Goal: Task Accomplishment & Management: Use online tool/utility

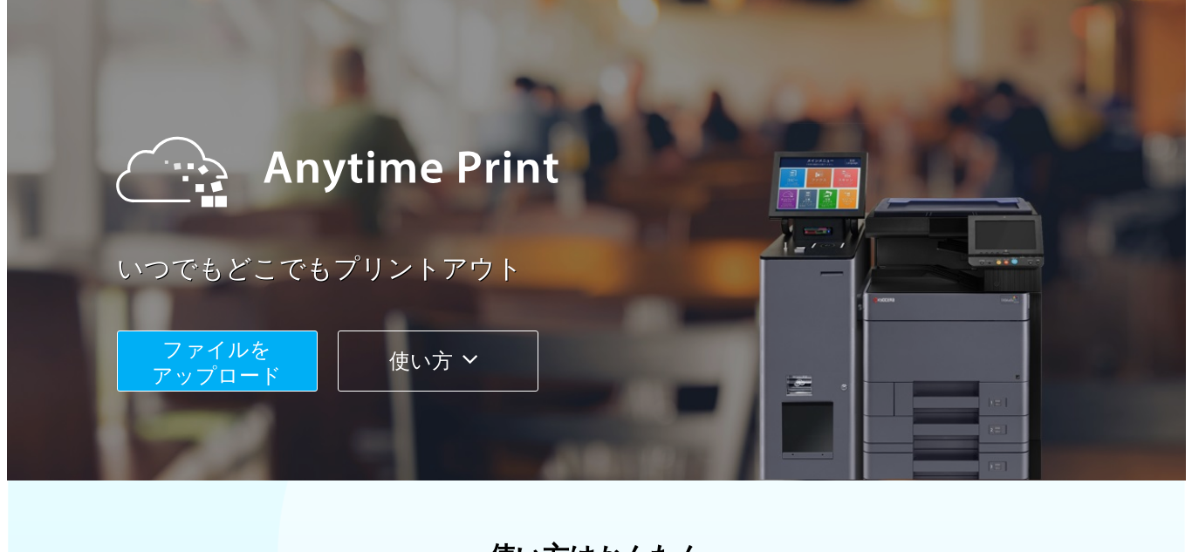
scroll to position [87, 0]
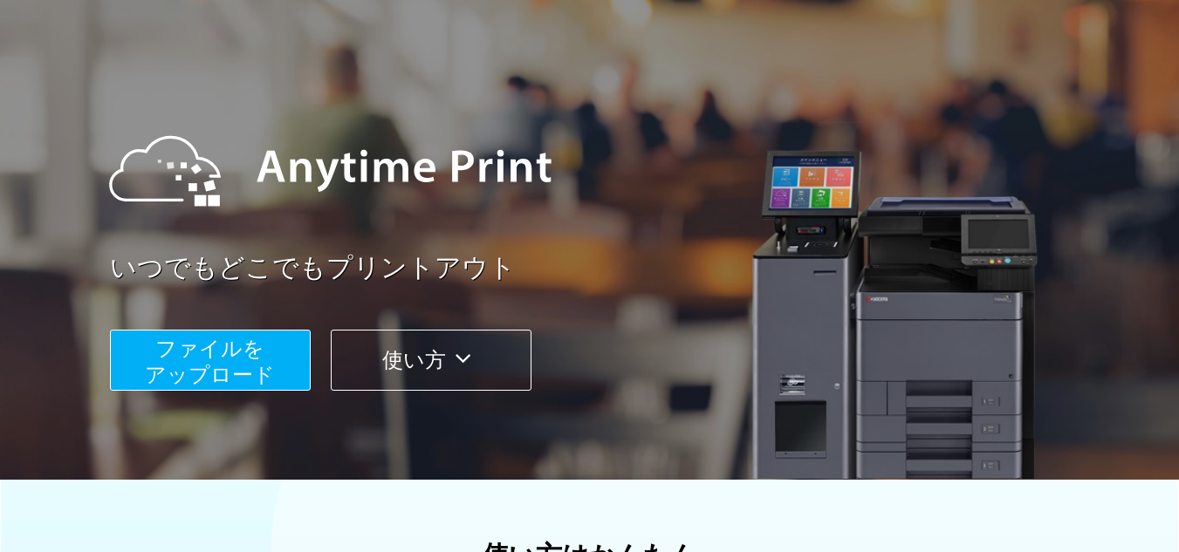
click at [270, 378] on span "ファイルを ​​アップロード" at bounding box center [210, 362] width 130 height 50
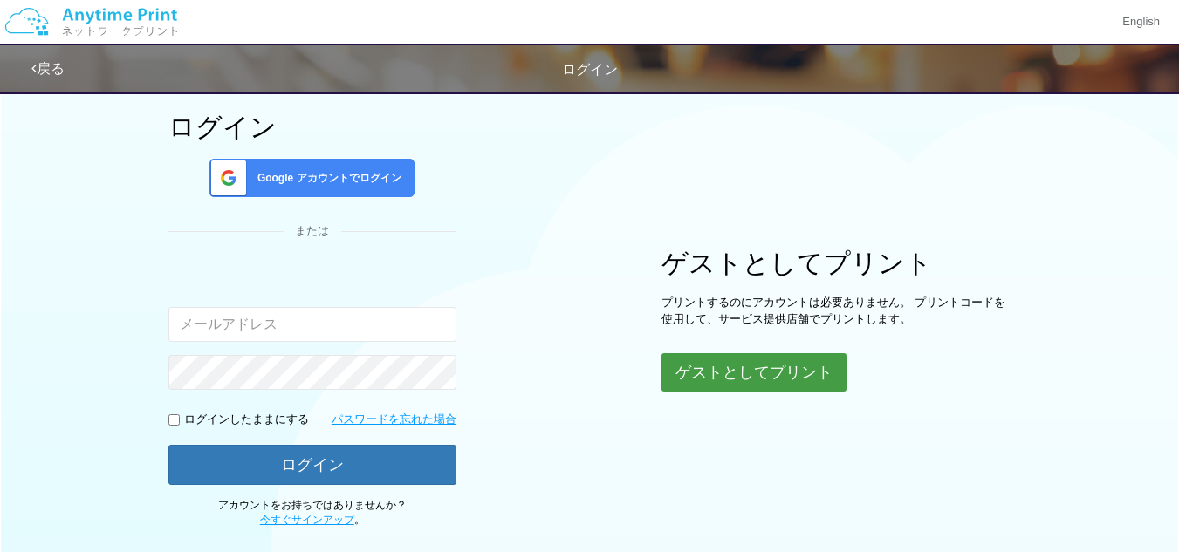
click at [757, 363] on button "ゲストとしてプリント" at bounding box center [753, 372] width 185 height 38
click at [773, 367] on button "ゲストとしてプリント" at bounding box center [753, 372] width 185 height 38
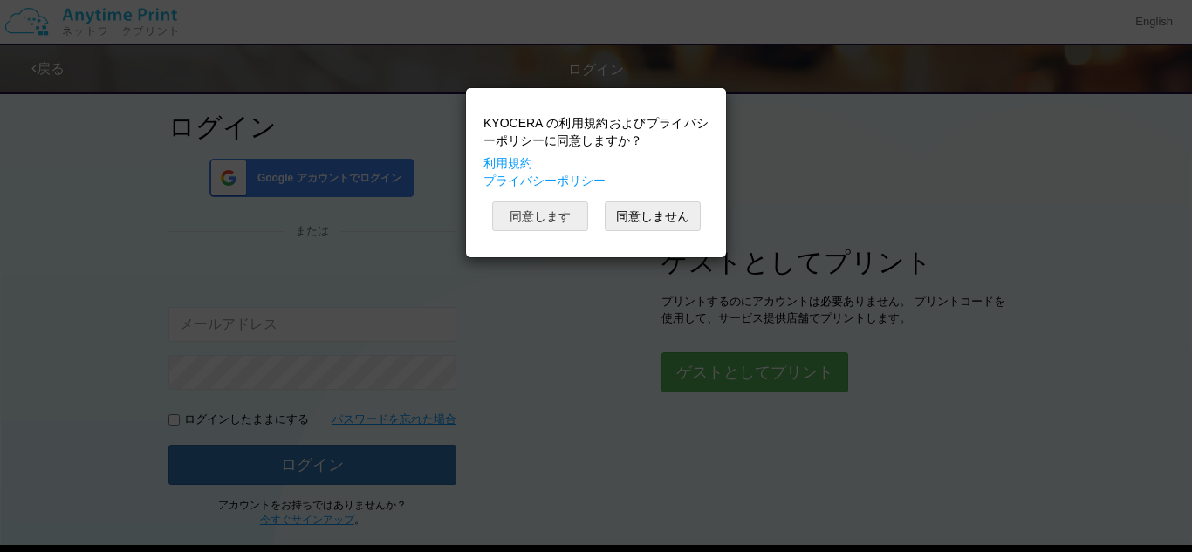
click at [574, 208] on button "同意します" at bounding box center [540, 217] width 96 height 30
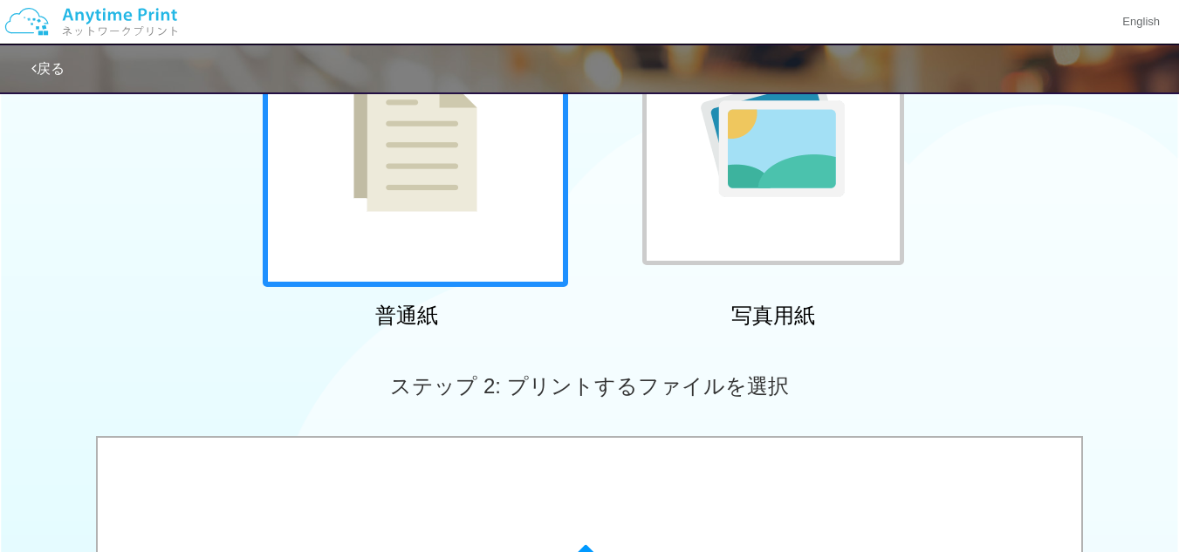
drag, startPoint x: 468, startPoint y: 201, endPoint x: 484, endPoint y: 209, distance: 18.7
click at [468, 200] on img at bounding box center [415, 134] width 124 height 155
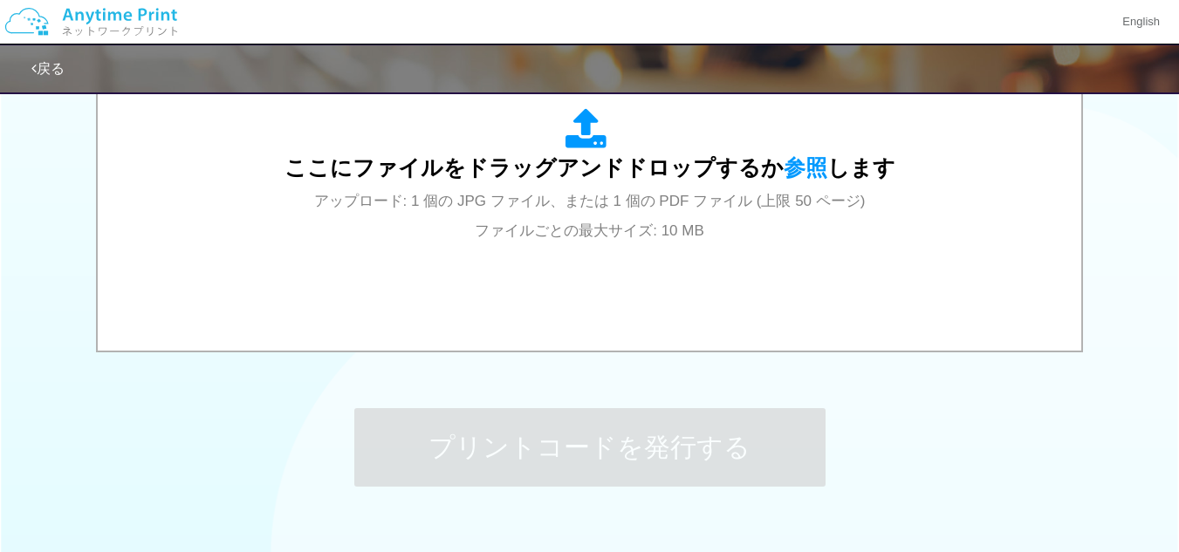
scroll to position [663, 0]
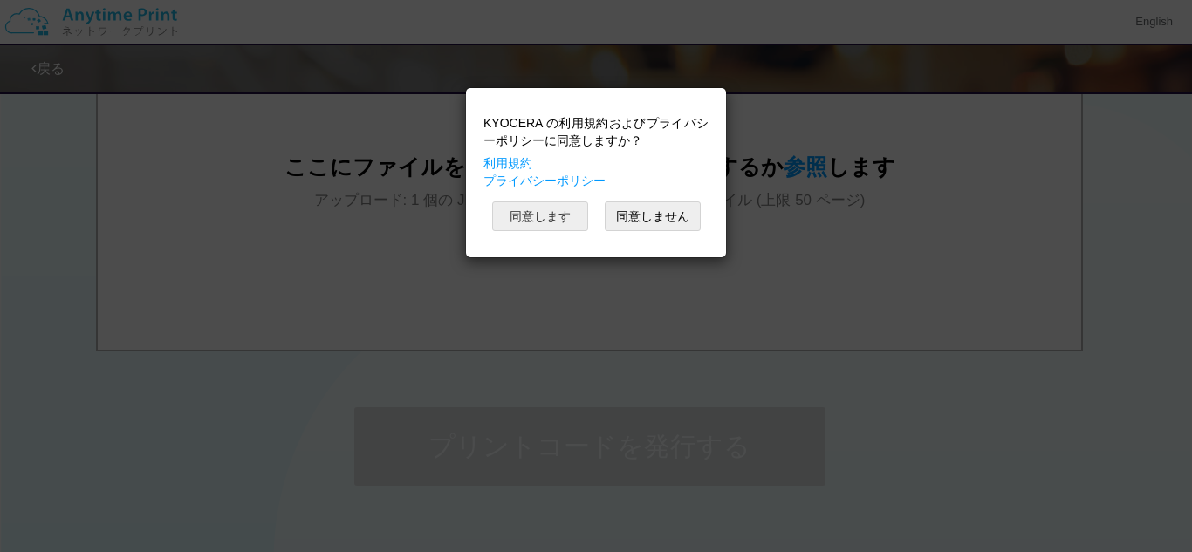
click at [564, 220] on button "同意します" at bounding box center [540, 217] width 96 height 30
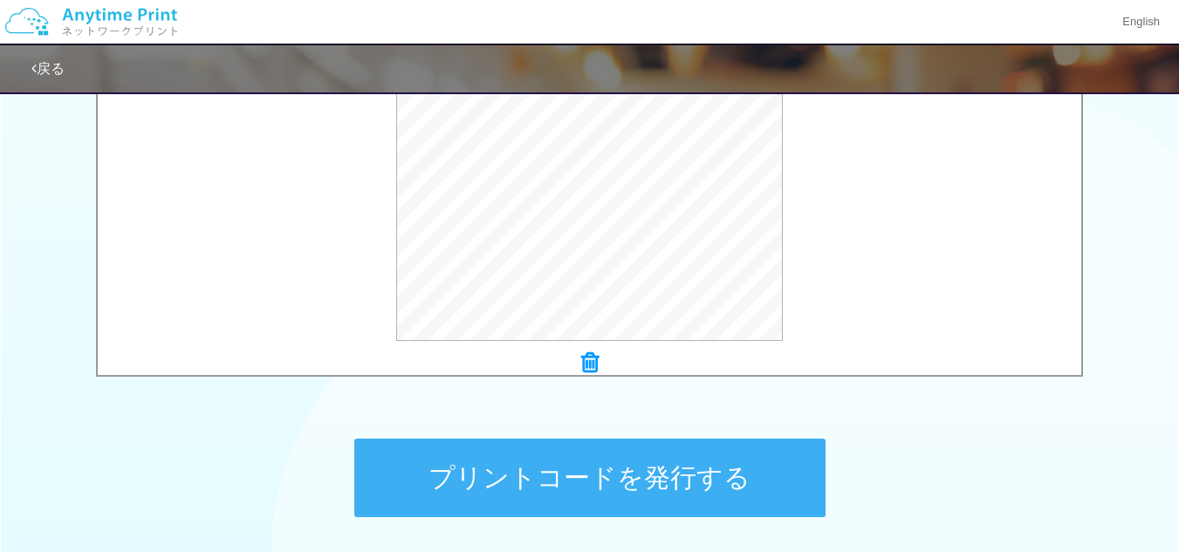
scroll to position [775, 0]
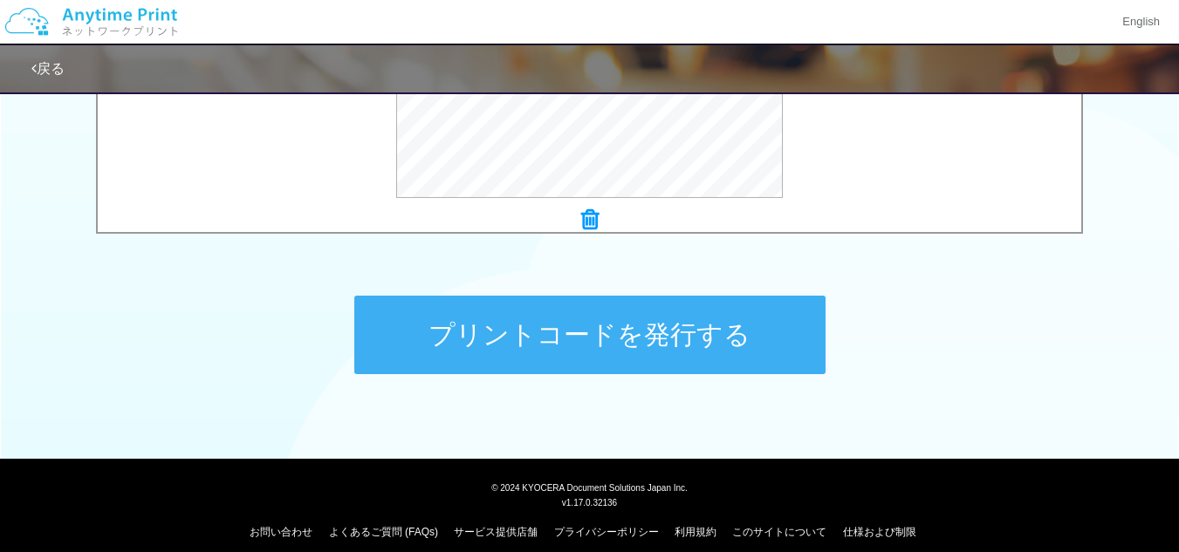
click at [625, 334] on button "プリントコードを発行する" at bounding box center [589, 335] width 471 height 79
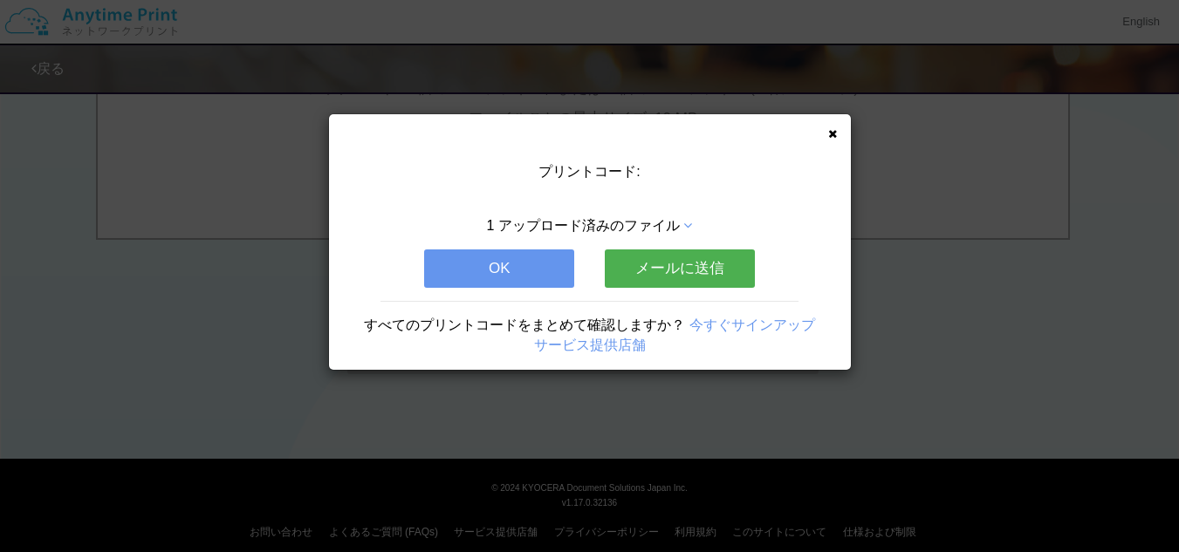
scroll to position [0, 0]
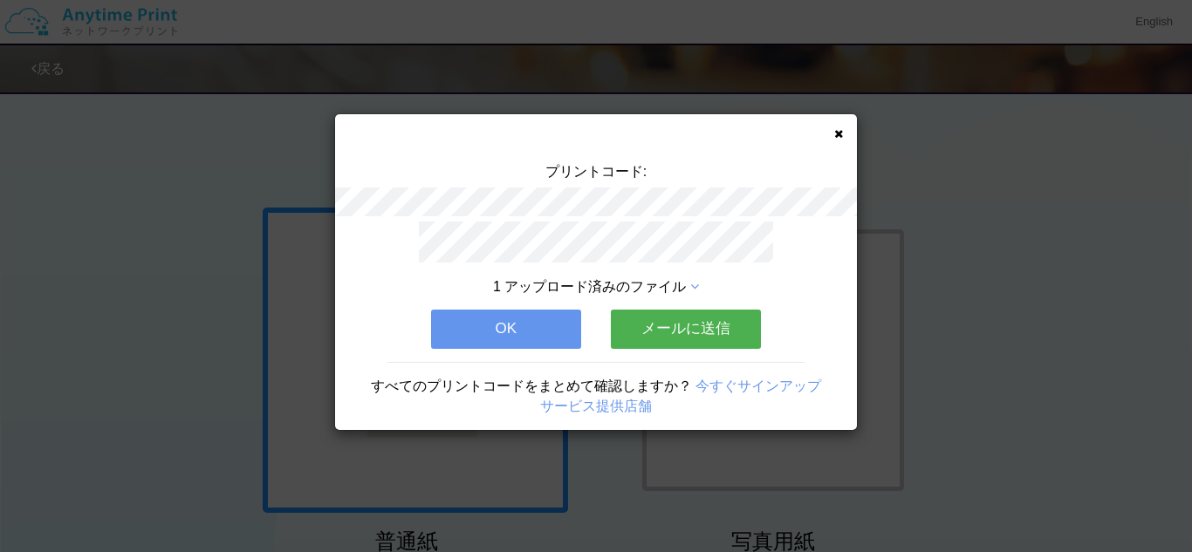
click at [586, 284] on span "1 アップロード済みのファイル" at bounding box center [589, 286] width 193 height 15
click at [539, 324] on button "OK" at bounding box center [506, 329] width 150 height 38
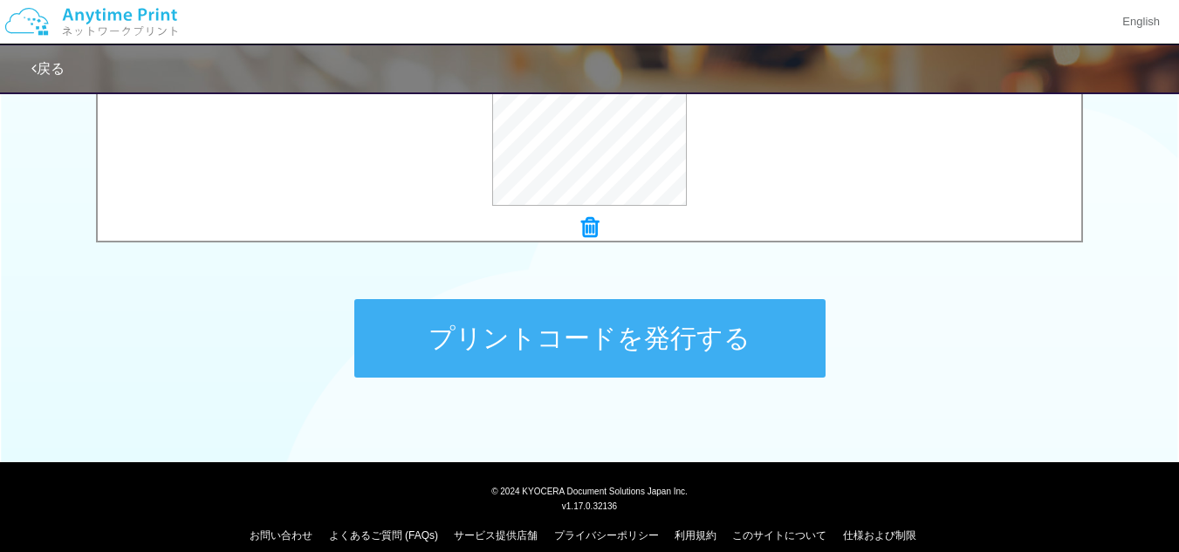
scroll to position [775, 0]
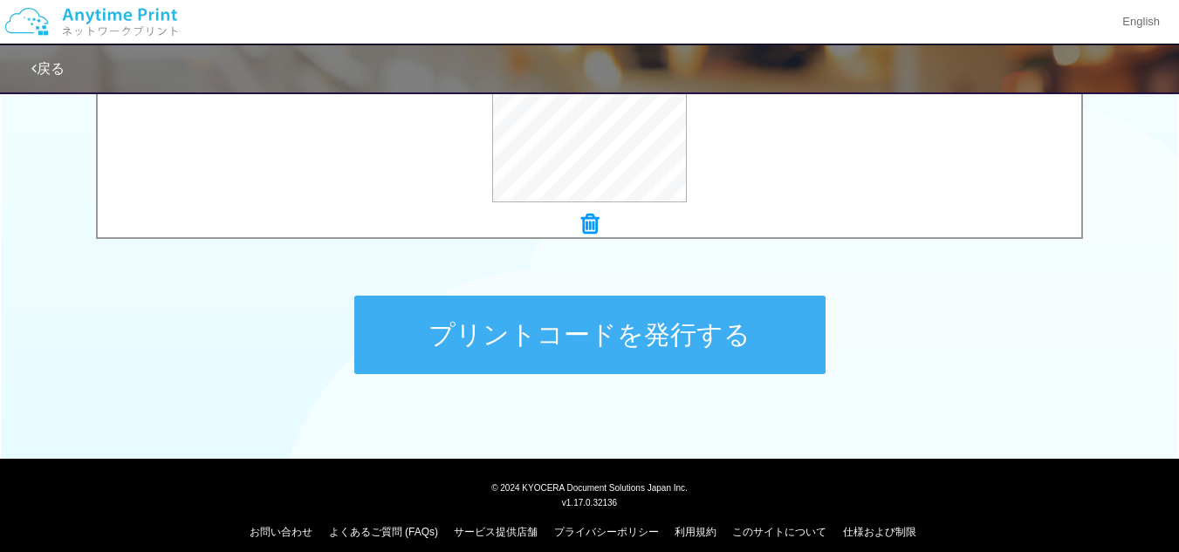
click at [691, 316] on button "プリントコードを発行する" at bounding box center [589, 335] width 471 height 79
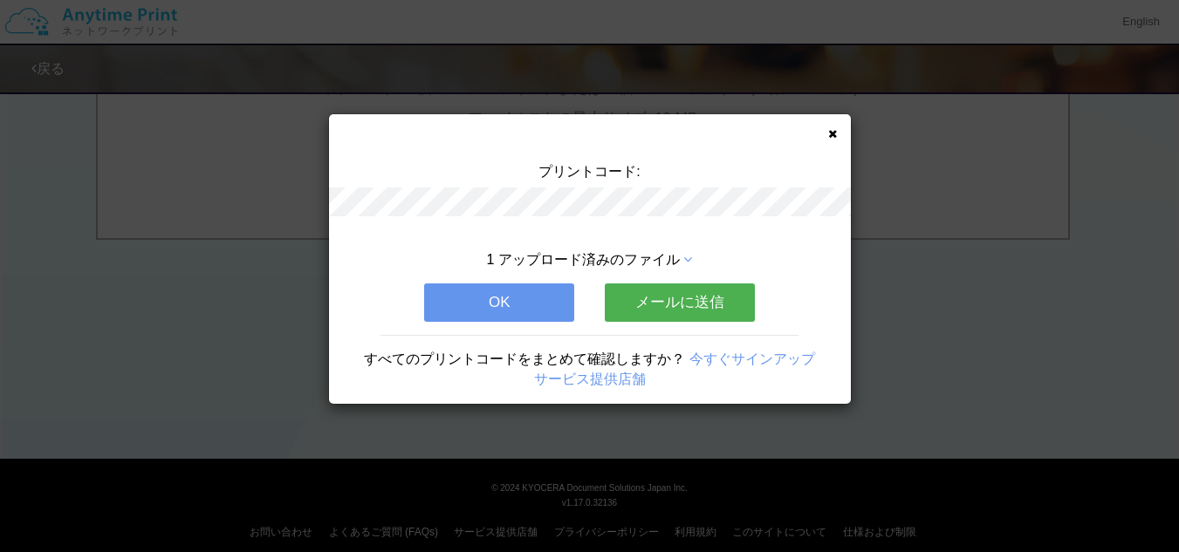
scroll to position [0, 0]
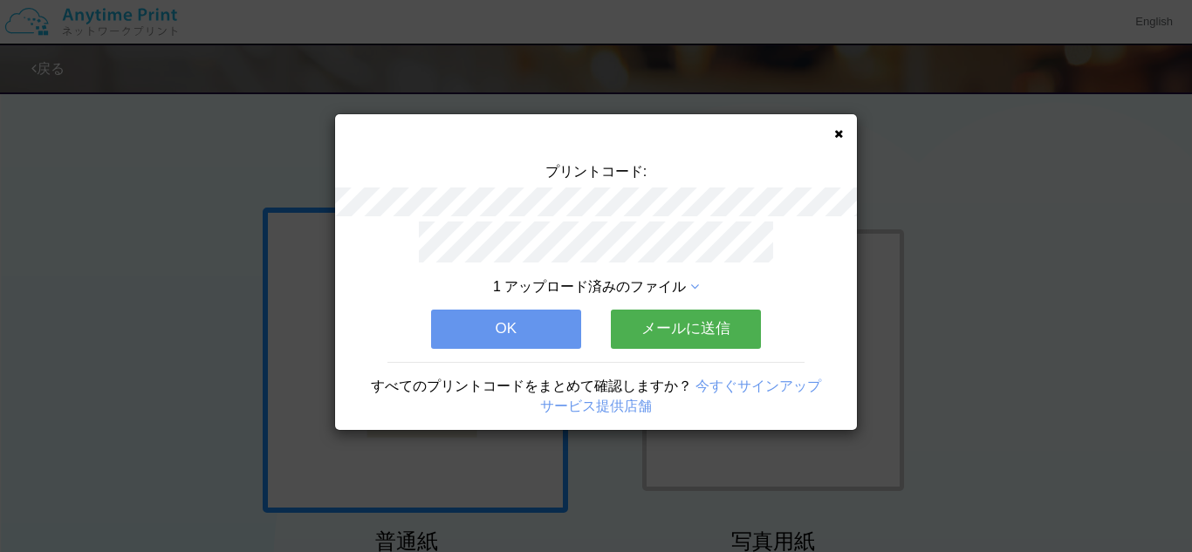
click at [839, 133] on icon at bounding box center [838, 133] width 9 height 11
